Goal: Ask a question

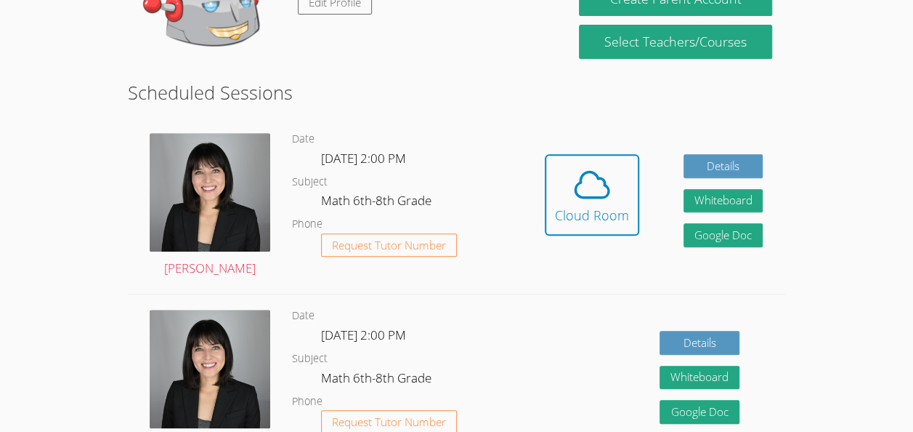
scroll to position [311, 0]
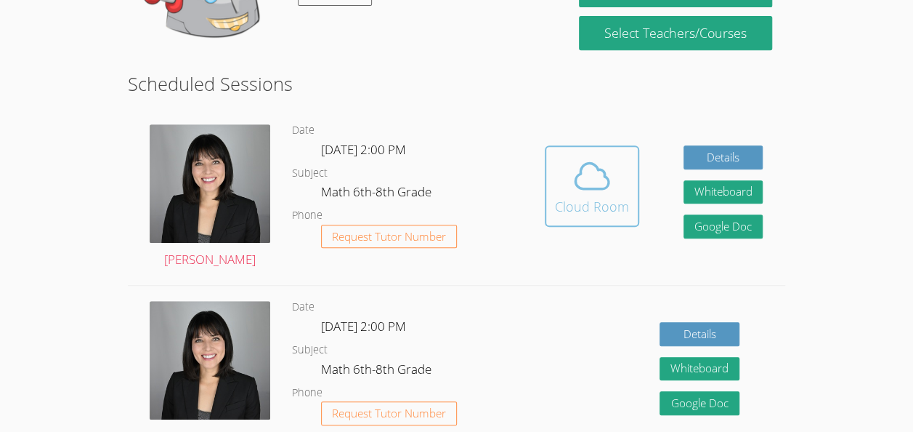
click at [600, 172] on icon at bounding box center [592, 175] width 41 height 41
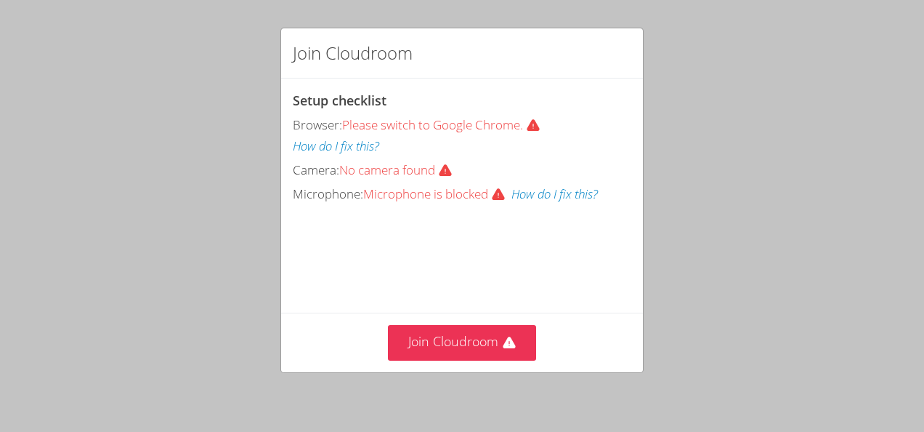
click at [355, 143] on button "How do I fix this?" at bounding box center [336, 146] width 86 height 21
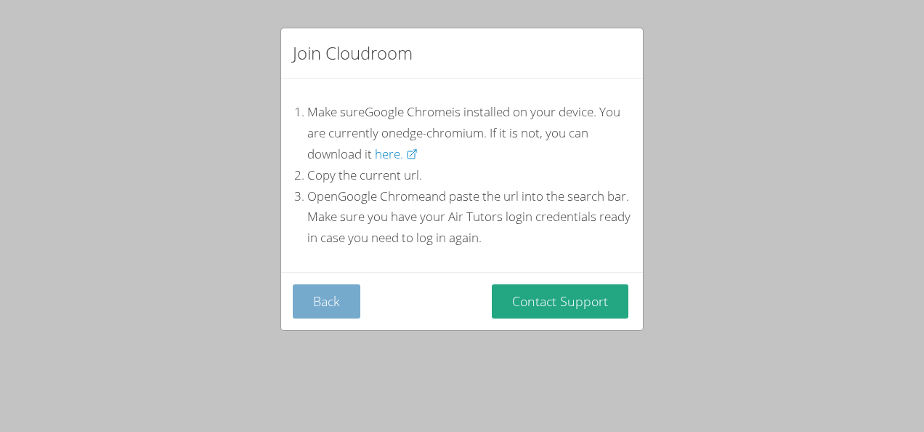
click at [331, 304] on button "Back" at bounding box center [327, 301] width 68 height 34
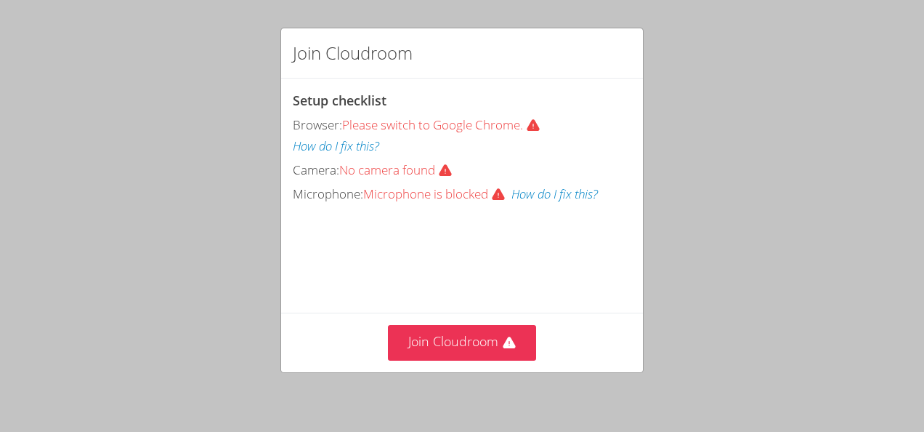
click at [526, 196] on button "How do I fix this?" at bounding box center [554, 194] width 86 height 21
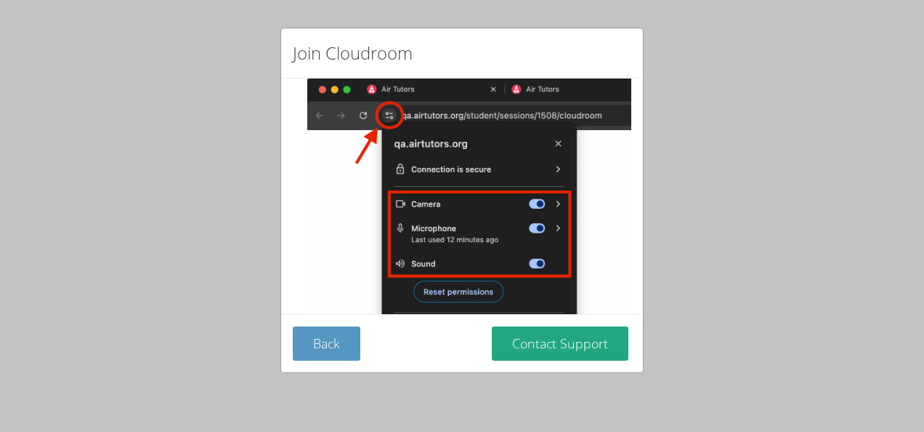
scroll to position [202, 0]
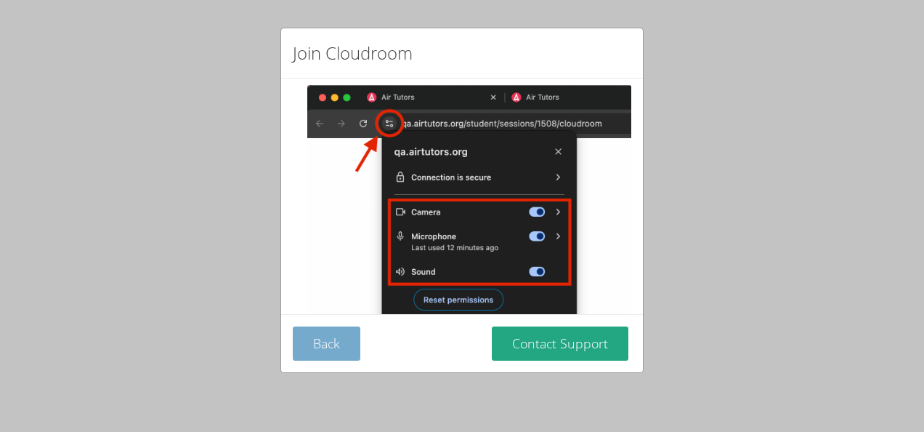
click at [318, 343] on button "Back" at bounding box center [327, 343] width 68 height 34
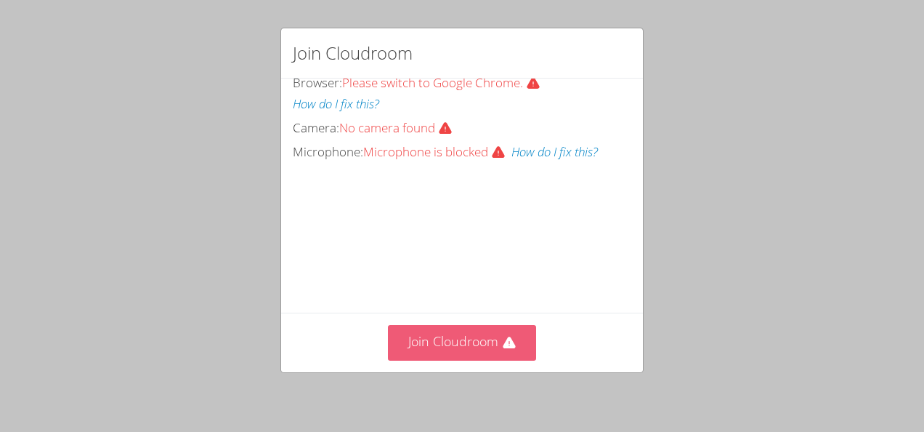
scroll to position [109, 0]
